Goal: Complete application form: Complete application form

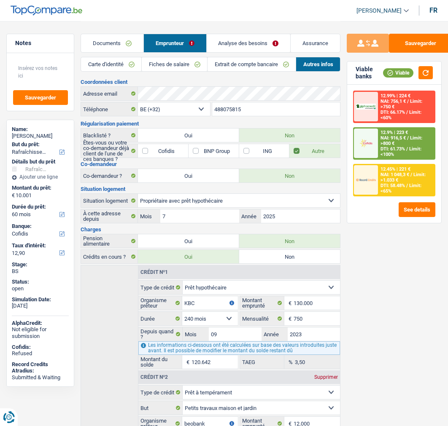
select select "houseOrGarden"
select select "60"
select select "cofidis"
select select "32"
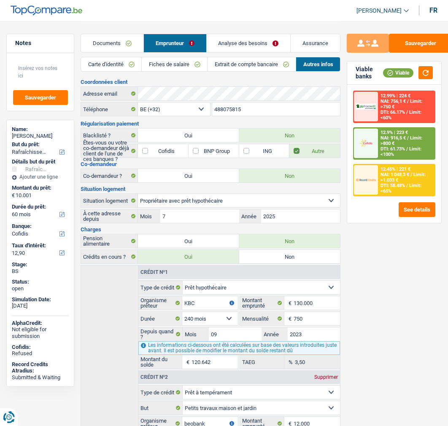
select select "ownerWithMortgage"
select select "mortgage"
select select "240"
select select "personalLoan"
select select "smallWorks"
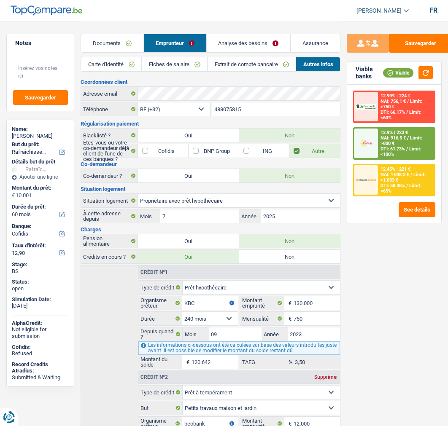
select select "60"
select select "cardOrCredit"
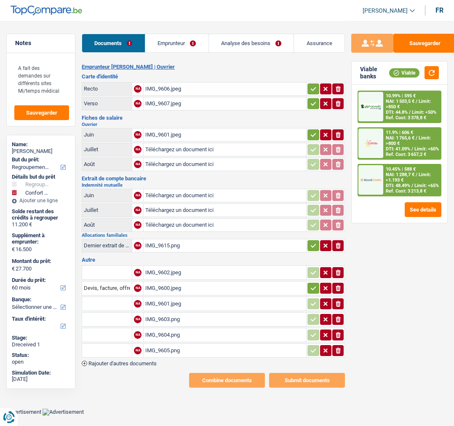
select select "refinancing"
select select "household"
select select "60"
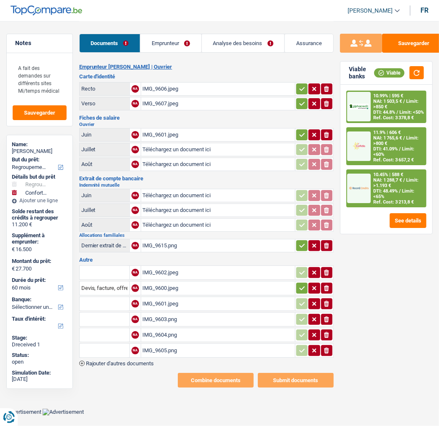
click at [171, 40] on link "Emprunteur" at bounding box center [170, 43] width 61 height 18
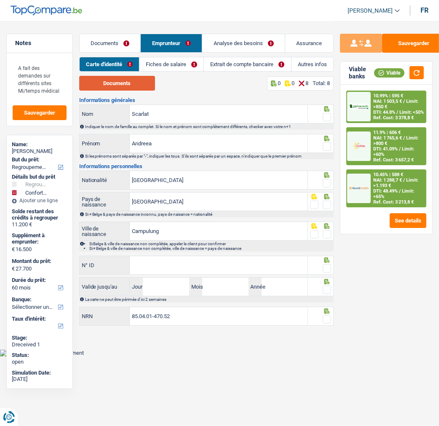
click at [132, 83] on button "Documents" at bounding box center [117, 83] width 76 height 15
click at [327, 113] on span at bounding box center [327, 117] width 8 height 8
click at [0, 0] on input "radio" at bounding box center [0, 0] width 0 height 0
click at [329, 146] on span at bounding box center [327, 146] width 8 height 8
click at [0, 0] on input "radio" at bounding box center [0, 0] width 0 height 0
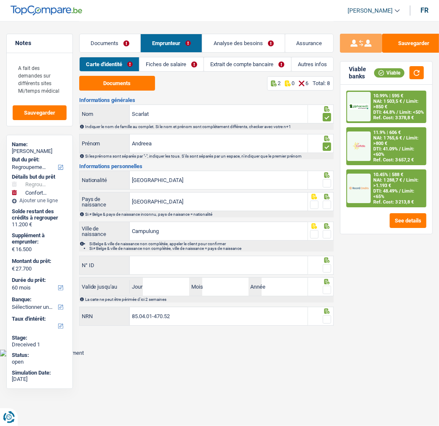
click at [325, 184] on span at bounding box center [327, 183] width 8 height 8
click at [0, 0] on input "radio" at bounding box center [0, 0] width 0 height 0
click at [329, 201] on span at bounding box center [327, 205] width 8 height 8
click at [0, 0] on input "radio" at bounding box center [0, 0] width 0 height 0
click at [328, 234] on span at bounding box center [327, 234] width 8 height 8
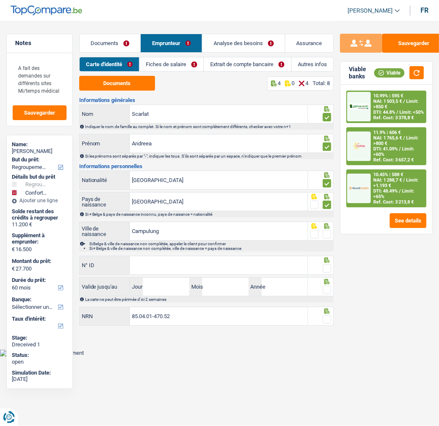
click at [0, 0] on input "radio" at bounding box center [0, 0] width 0 height 0
click at [169, 262] on input "N° ID" at bounding box center [219, 265] width 178 height 18
click at [160, 262] on input "N° ID" at bounding box center [219, 265] width 178 height 18
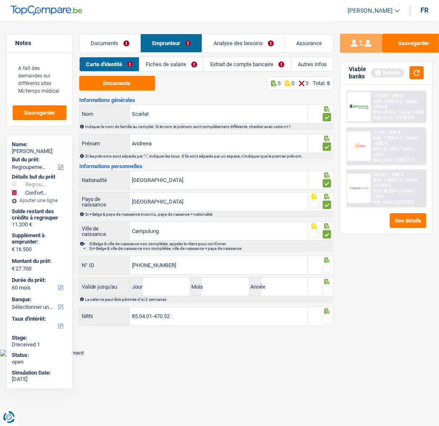
type input "[PHONE_NUMBER]"
click at [328, 266] on span at bounding box center [327, 268] width 8 height 8
click at [0, 0] on input "radio" at bounding box center [0, 0] width 0 height 0
click at [174, 284] on input "Jour" at bounding box center [166, 287] width 46 height 18
type input "18"
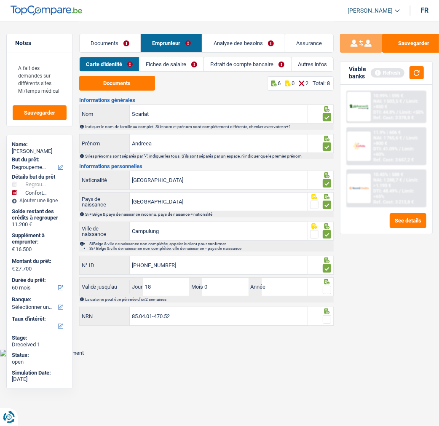
type input "06"
type input "2030"
click at [327, 290] on span at bounding box center [327, 290] width 8 height 8
click at [0, 0] on input "radio" at bounding box center [0, 0] width 0 height 0
click at [330, 318] on span at bounding box center [327, 319] width 8 height 8
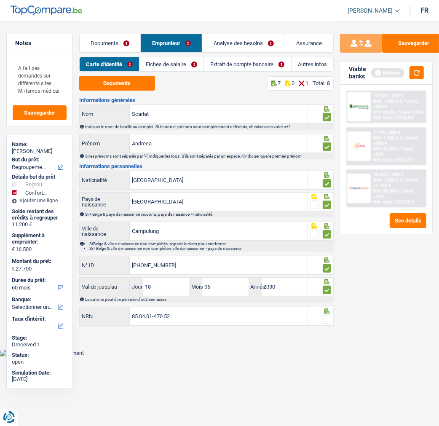
click at [0, 0] on input "radio" at bounding box center [0, 0] width 0 height 0
click at [409, 46] on button "Sauvegarder" at bounding box center [413, 43] width 63 height 19
click at [184, 62] on link "Fiches de salaire" at bounding box center [172, 64] width 64 height 14
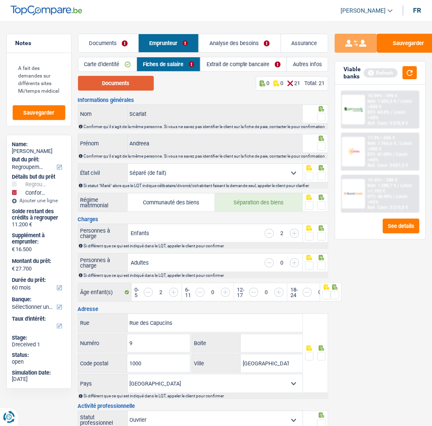
click at [141, 78] on button "Documents" at bounding box center [116, 83] width 76 height 15
click at [112, 35] on link "Documents" at bounding box center [108, 43] width 60 height 18
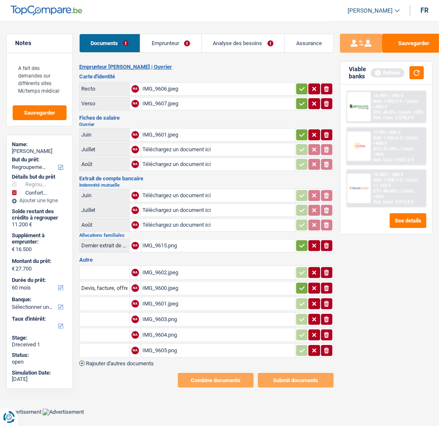
click at [161, 129] on div "IMG_9601.jpeg" at bounding box center [218, 135] width 151 height 13
type input "C:\fakepath\image0.png"
click at [301, 132] on icon "button" at bounding box center [302, 135] width 7 height 8
click at [173, 266] on div "IMG_9602.jpeg" at bounding box center [218, 272] width 151 height 13
click at [180, 282] on div "IMG_9600.jpeg" at bounding box center [218, 288] width 151 height 13
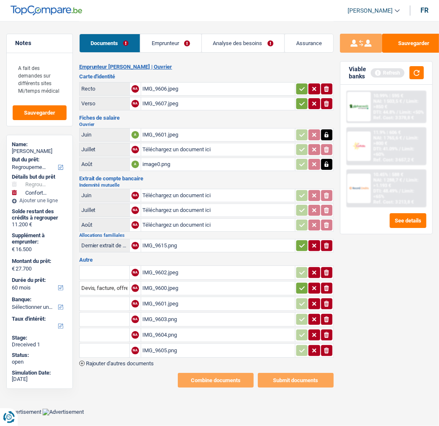
type input "C:\fakepath\fp07 scarlat.jpeg"
click at [163, 298] on div "IMG_9601.jpeg" at bounding box center [218, 304] width 151 height 13
click at [166, 313] on div "IMG_9603.png" at bounding box center [218, 319] width 151 height 13
type input "C:\fakepath\mut08 scarlat.png"
click at [163, 329] on div "IMG_9604.png" at bounding box center [218, 335] width 151 height 13
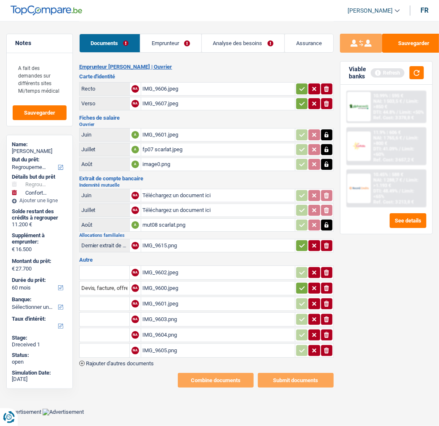
type input "C:\fakepath\mut07 scarlat.png"
click at [172, 329] on div "IMG_9604.png" at bounding box center [218, 335] width 151 height 13
click at [165, 344] on div "IMG_9605.png" at bounding box center [218, 350] width 151 height 13
click at [176, 189] on input "Téléchargez un document ici" at bounding box center [218, 195] width 151 height 13
type input "C:\fakepath\mut06 scarlat.png"
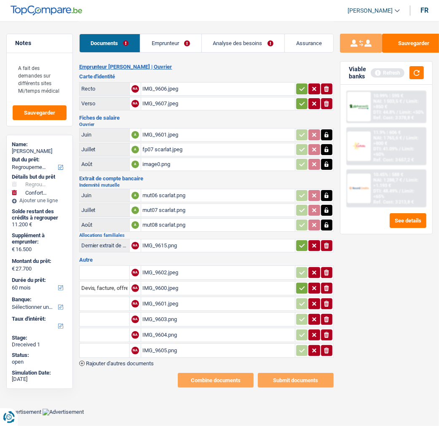
click at [188, 86] on div "IMG_9606.jpeg" at bounding box center [218, 89] width 151 height 13
click at [303, 86] on icon "button" at bounding box center [302, 89] width 7 height 8
click at [212, 102] on div "IMG_9607.jpeg" at bounding box center [218, 103] width 151 height 13
click at [301, 99] on icon "button" at bounding box center [302, 103] width 7 height 8
click at [153, 239] on div "IMG_9615.png" at bounding box center [218, 245] width 151 height 13
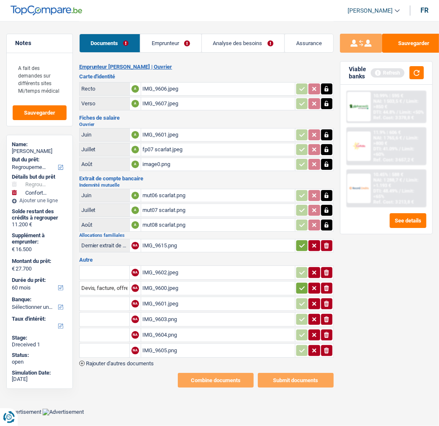
click at [110, 242] on div "Dernier extrait de compte pour vos allocations familiales" at bounding box center [104, 245] width 46 height 6
click at [303, 286] on icon "button" at bounding box center [301, 288] width 5 height 4
click at [108, 242] on div "Dernier extrait de compte pour vos allocations familiales" at bounding box center [104, 245] width 46 height 6
click at [92, 361] on span "Rajouter d'autres documents" at bounding box center [120, 363] width 68 height 5
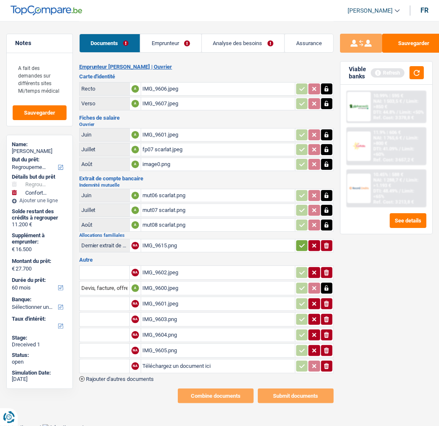
click at [124, 360] on input "text" at bounding box center [104, 366] width 46 height 13
click at [126, 378] on li "Dernier extrait de compte pour vos allocations familiales" at bounding box center [155, 383] width 142 height 11
type input "Dernier extrait de compte pour vos allocations familiales"
click at [406, 39] on button "Sauvegarder" at bounding box center [413, 43] width 63 height 19
click at [186, 42] on link "Emprunteur" at bounding box center [170, 43] width 61 height 18
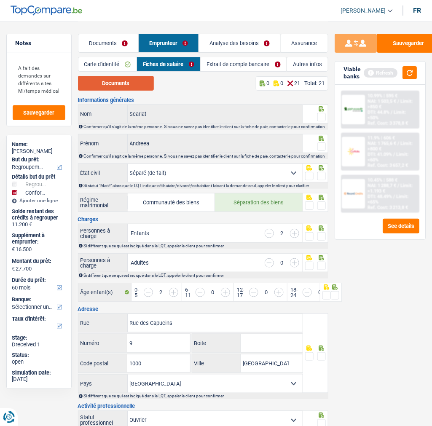
click at [127, 85] on button "Documents" at bounding box center [116, 83] width 76 height 15
click at [319, 113] on span at bounding box center [321, 117] width 8 height 8
click at [0, 0] on input "radio" at bounding box center [0, 0] width 0 height 0
click at [323, 146] on span at bounding box center [321, 146] width 8 height 8
click at [0, 0] on input "radio" at bounding box center [0, 0] width 0 height 0
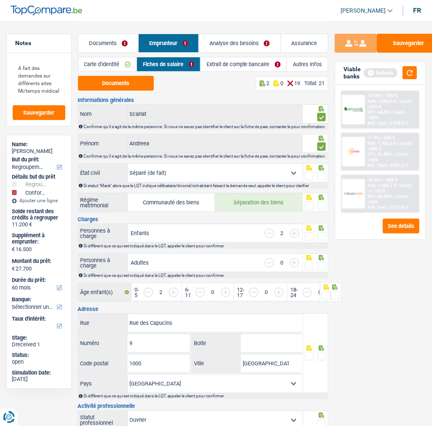
click at [323, 180] on span at bounding box center [321, 176] width 8 height 8
click at [0, 0] on input "radio" at bounding box center [0, 0] width 0 height 0
click at [322, 210] on span at bounding box center [321, 206] width 8 height 8
click at [0, 0] on input "radio" at bounding box center [0, 0] width 0 height 0
click at [321, 241] on span at bounding box center [321, 236] width 8 height 8
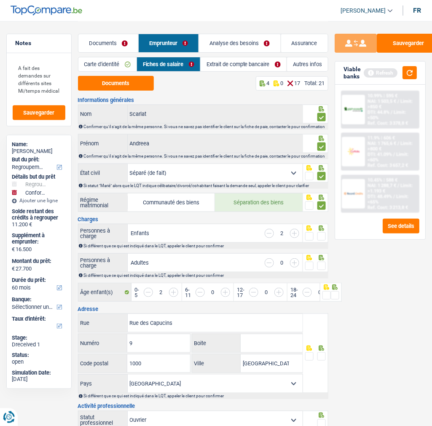
click at [0, 0] on input "radio" at bounding box center [0, 0] width 0 height 0
click at [325, 270] on span at bounding box center [321, 266] width 8 height 8
click at [0, 0] on input "radio" at bounding box center [0, 0] width 0 height 0
click at [326, 298] on span at bounding box center [327, 295] width 8 height 8
click at [0, 0] on input "radio" at bounding box center [0, 0] width 0 height 0
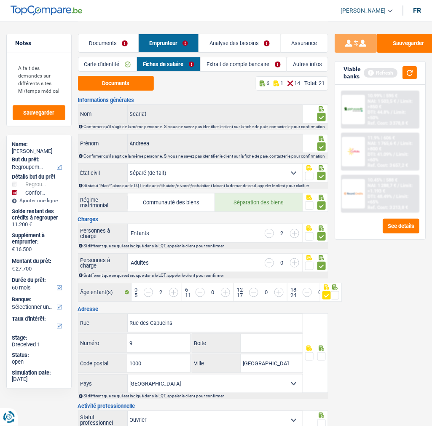
click at [337, 304] on div "Sauvegarder Viable banks Refresh 10.99% | 595 € NAI: 1 503,5 € / Limit: >850 € …" at bounding box center [380, 223] width 104 height 379
click at [338, 304] on div "Sauvegarder Viable banks Refresh 10.99% | 595 € NAI: 1 503,5 € / Limit: >850 € …" at bounding box center [380, 223] width 104 height 379
drag, startPoint x: 334, startPoint y: 299, endPoint x: 340, endPoint y: 300, distance: 6.3
click at [336, 299] on div "Sauvegarder Viable banks Refresh 10.99% | 595 € NAI: 1 503,5 € / Limit: >850 € …" at bounding box center [380, 223] width 104 height 379
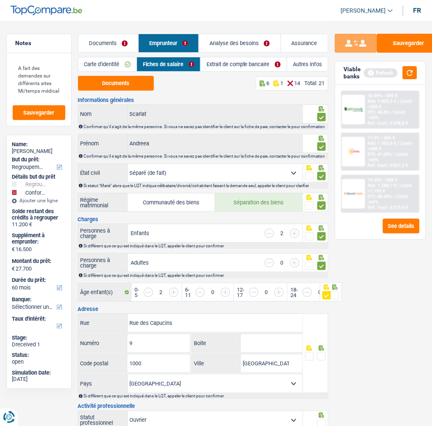
click at [341, 300] on div "Sauvegarder Viable banks Refresh 10.99% | 595 € NAI: 1 503,5 € / Limit: >850 € …" at bounding box center [380, 223] width 104 height 379
click at [340, 301] on div "Sauvegarder Viable banks Refresh 10.99% | 595 € NAI: 1 503,5 € / Limit: >850 € …" at bounding box center [380, 223] width 104 height 379
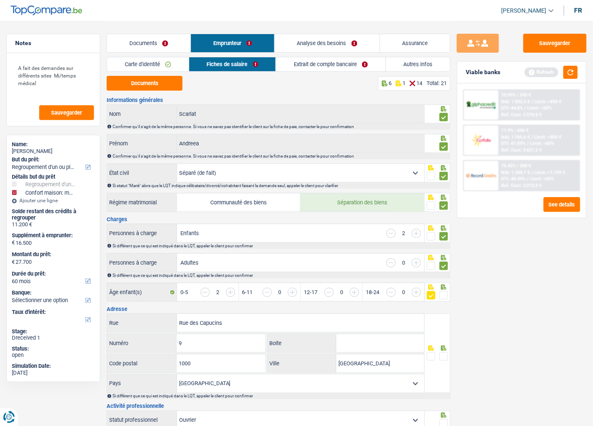
click at [444, 293] on span at bounding box center [444, 295] width 8 height 8
click at [0, 0] on input "radio" at bounding box center [0, 0] width 0 height 0
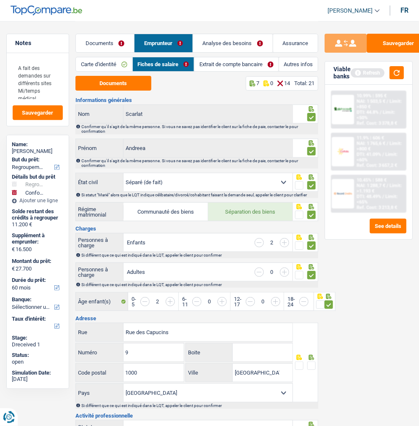
click at [311, 363] on span at bounding box center [311, 366] width 8 height 8
click at [0, 0] on input "radio" at bounding box center [0, 0] width 0 height 0
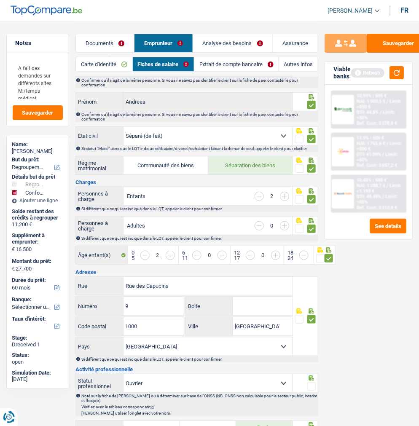
scroll to position [47, 0]
